Goal: Transaction & Acquisition: Book appointment/travel/reservation

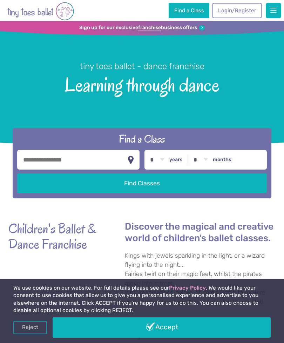
click at [249, 12] on link "Login/Register" at bounding box center [237, 10] width 49 height 15
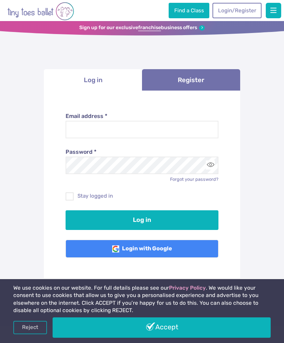
click at [189, 131] on input "Email address *" at bounding box center [142, 130] width 153 height 18
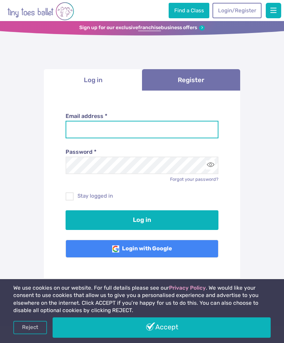
type input "**********"
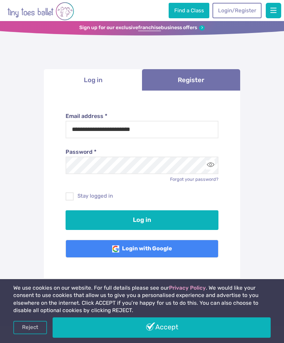
click at [142, 219] on button "Log in" at bounding box center [142, 220] width 153 height 20
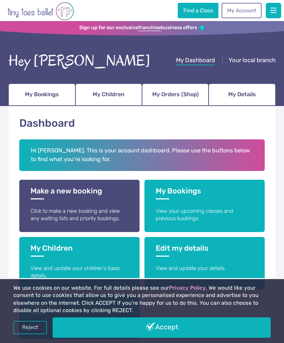
click at [108, 203] on link "Make a new booking Click to make a new booking and view any waiting lists and p…" at bounding box center [79, 206] width 120 height 52
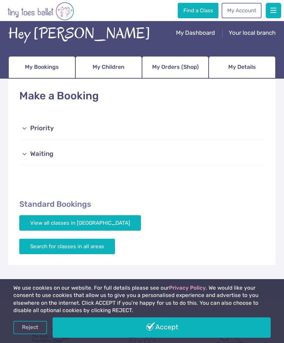
scroll to position [28, 0]
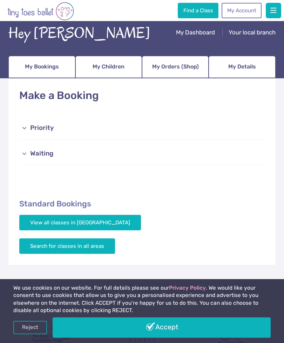
click at [204, 148] on link "Waiting" at bounding box center [142, 154] width 246 height 22
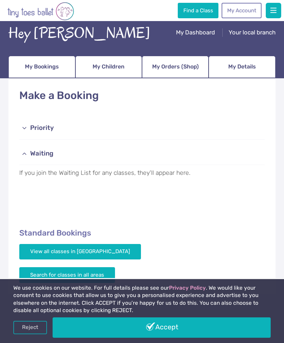
click at [220, 130] on link "Priority" at bounding box center [142, 128] width 246 height 22
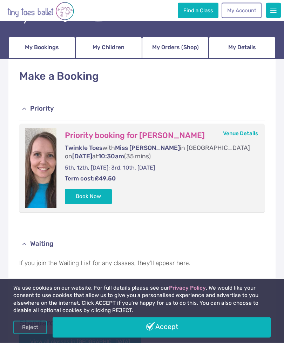
scroll to position [29, 0]
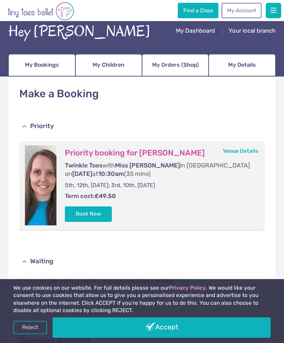
click at [167, 337] on link "Accept" at bounding box center [162, 327] width 218 height 20
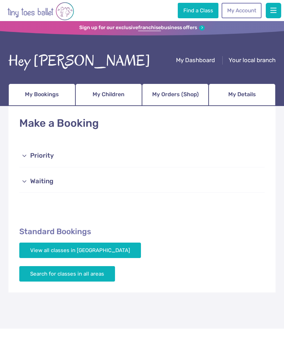
click at [56, 97] on span "My Bookings" at bounding box center [42, 94] width 34 height 11
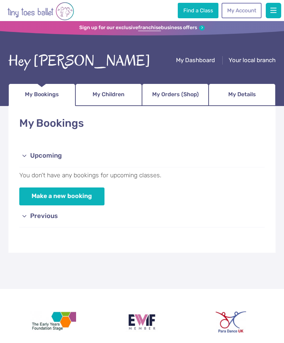
click at [78, 197] on link "Make a new booking" at bounding box center [61, 196] width 85 height 18
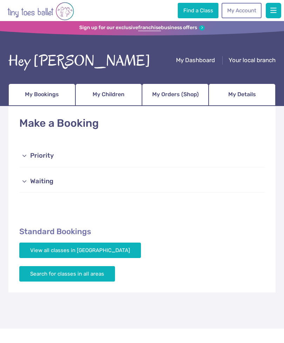
click at [164, 157] on link "Priority" at bounding box center [142, 156] width 246 height 22
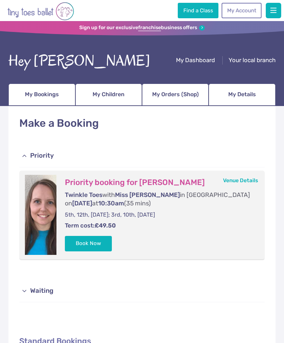
click at [105, 284] on link "Waiting" at bounding box center [142, 291] width 246 height 22
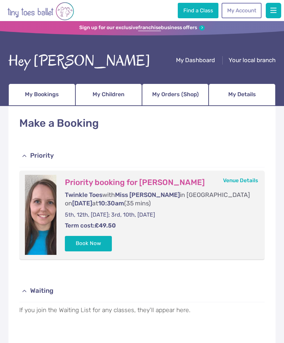
click at [104, 246] on button "Book Now" at bounding box center [88, 243] width 47 height 15
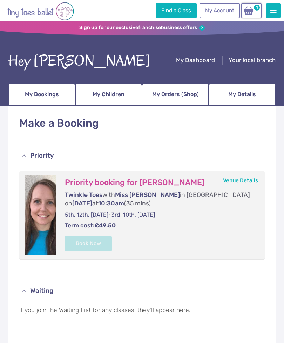
click at [252, 12] on img at bounding box center [248, 11] width 13 height 10
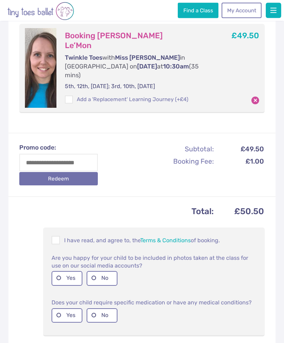
scroll to position [119, 0]
click at [60, 238] on span at bounding box center [56, 241] width 8 height 7
click at [70, 271] on label "Yes" at bounding box center [67, 278] width 31 height 14
click at [112, 308] on label "No" at bounding box center [102, 315] width 31 height 14
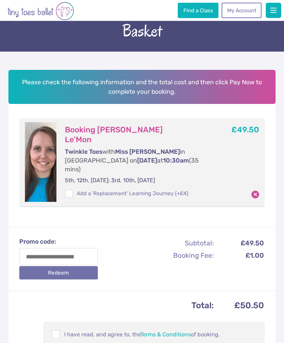
scroll to position [0, 0]
